Goal: Information Seeking & Learning: Learn about a topic

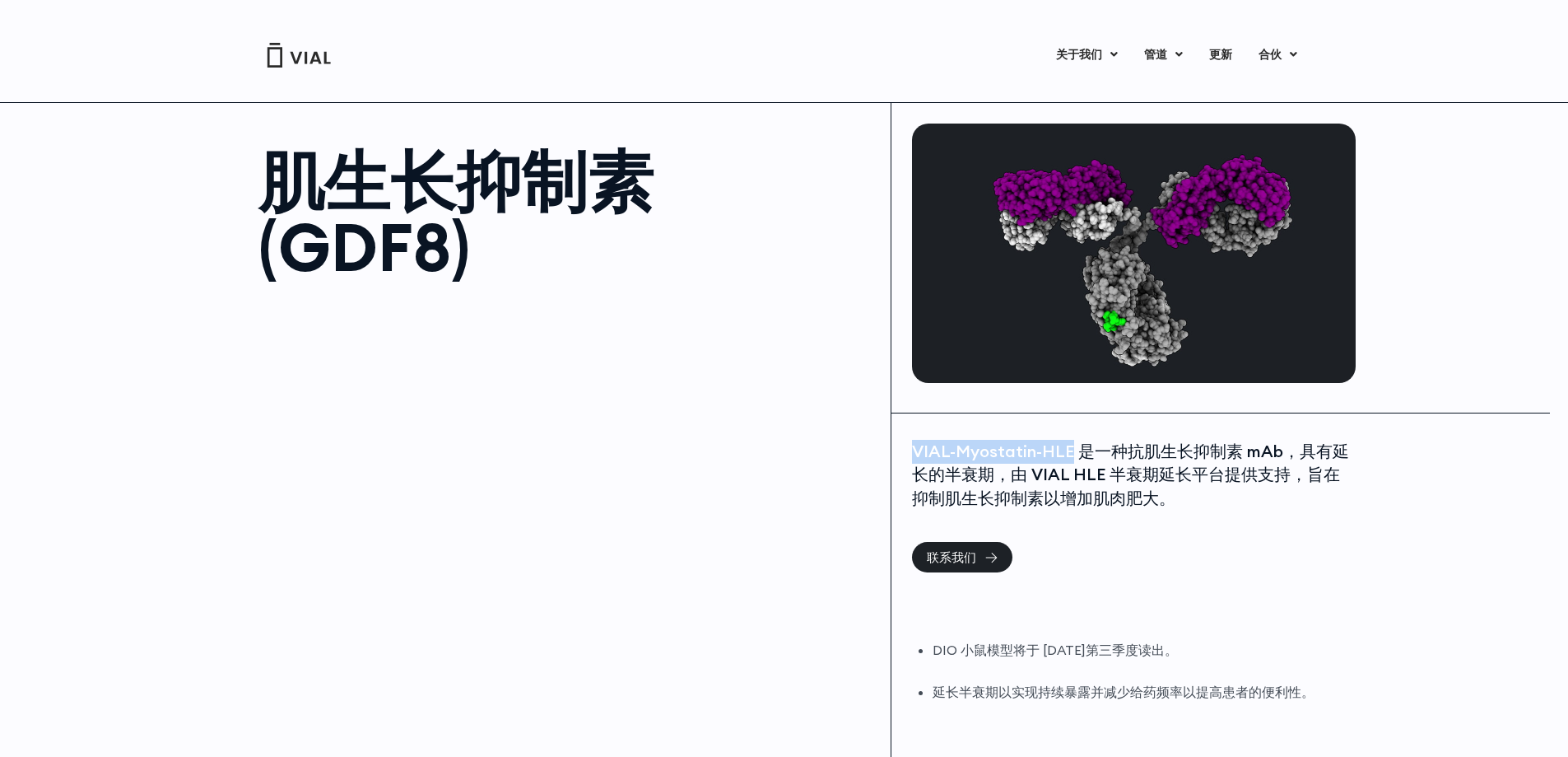
drag, startPoint x: 912, startPoint y: 453, endPoint x: 1069, endPoint y: 458, distance: 157.1
click at [1069, 458] on font "VIAL-Myostatin-HLE 是一种抗肌生长抑制素 mAb，具有延长的半衰期，由 VIAL HLE 半衰期延长平台提供支持，旨在抑制肌生长抑制素以增加…" at bounding box center [1129, 474] width 437 height 67
copy font "VIAL-Myostatin-HLE"
